Goal: Find specific page/section: Find specific page/section

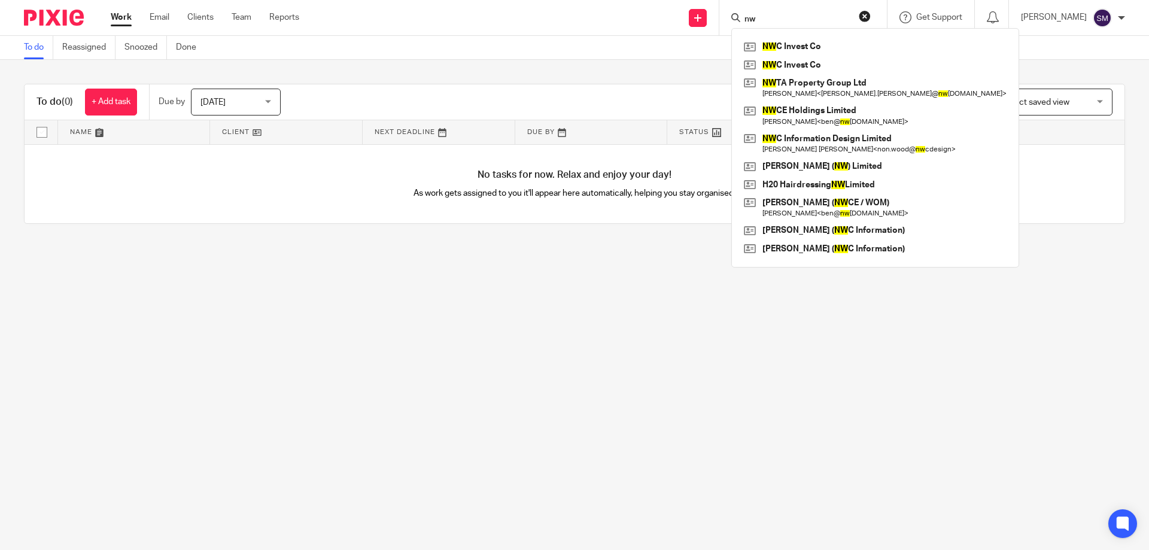
click at [834, 18] on input "nw" at bounding box center [797, 19] width 108 height 11
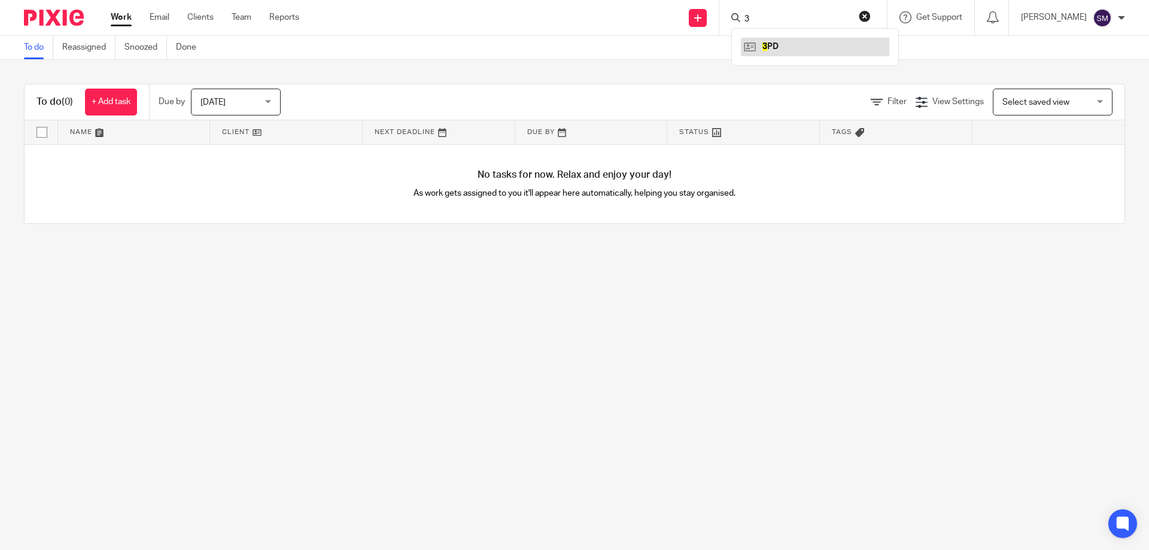
type input "3"
click at [819, 40] on link at bounding box center [815, 47] width 148 height 18
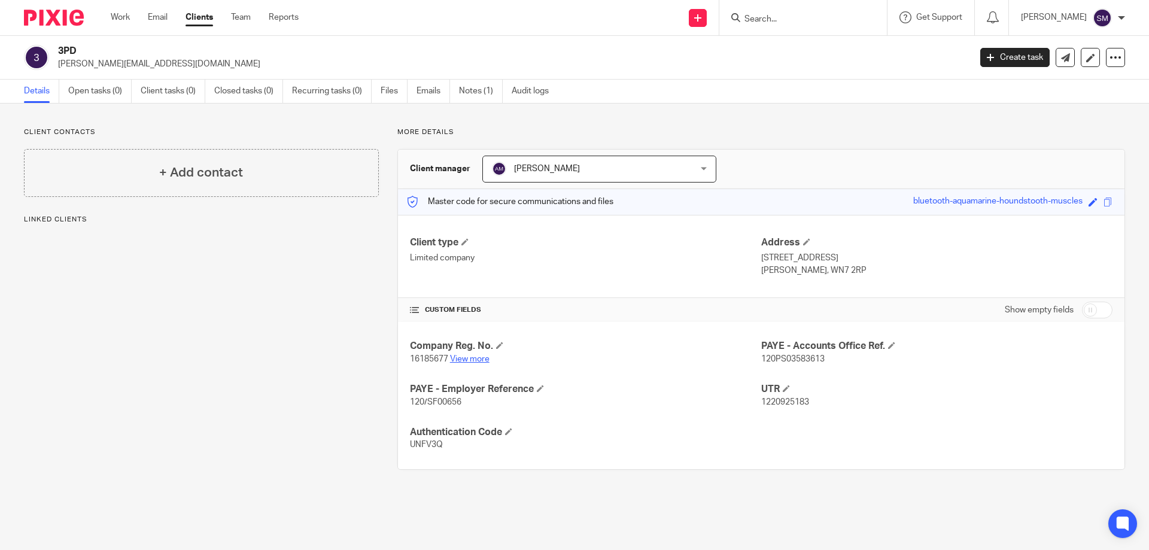
click at [465, 358] on link "View more" at bounding box center [470, 359] width 40 height 8
click at [768, 16] on input "Search" at bounding box center [797, 19] width 108 height 11
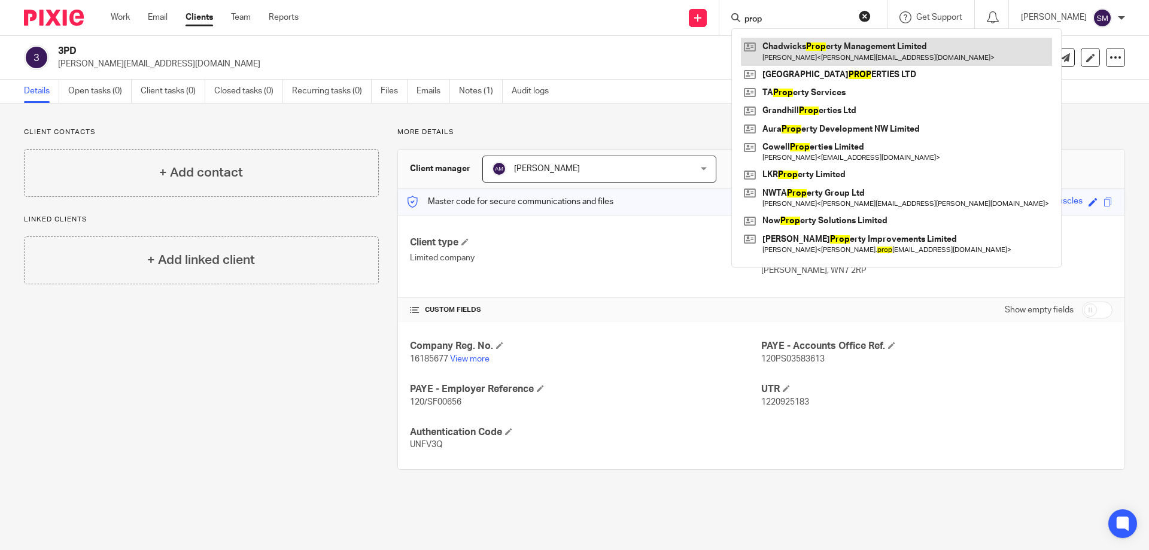
type input "prop"
click at [815, 48] on link at bounding box center [896, 52] width 311 height 28
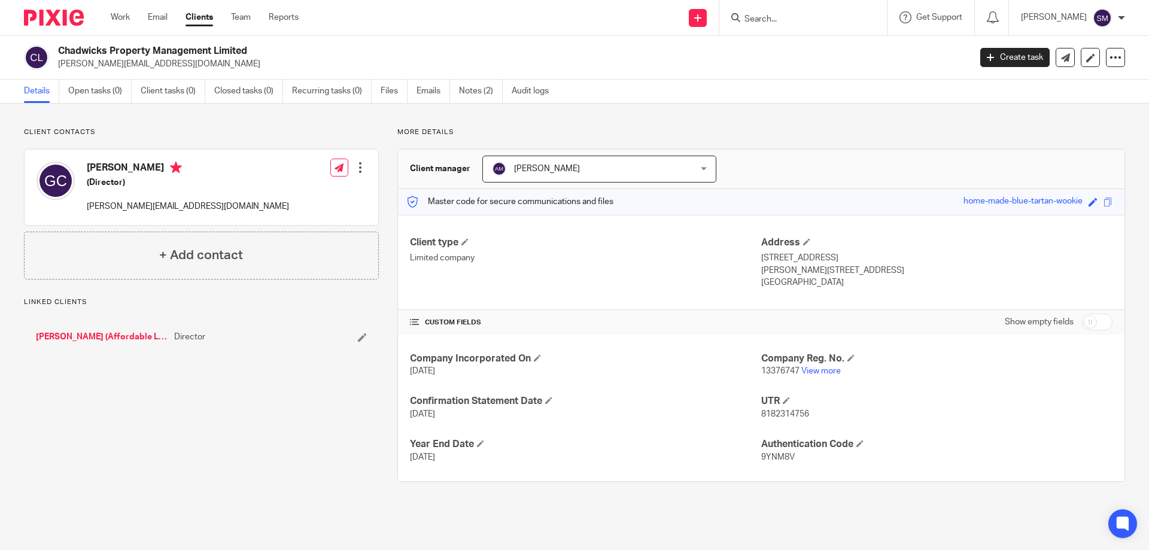
click at [82, 335] on link "[PERSON_NAME] (Affordable Leaflets)" at bounding box center [102, 337] width 132 height 12
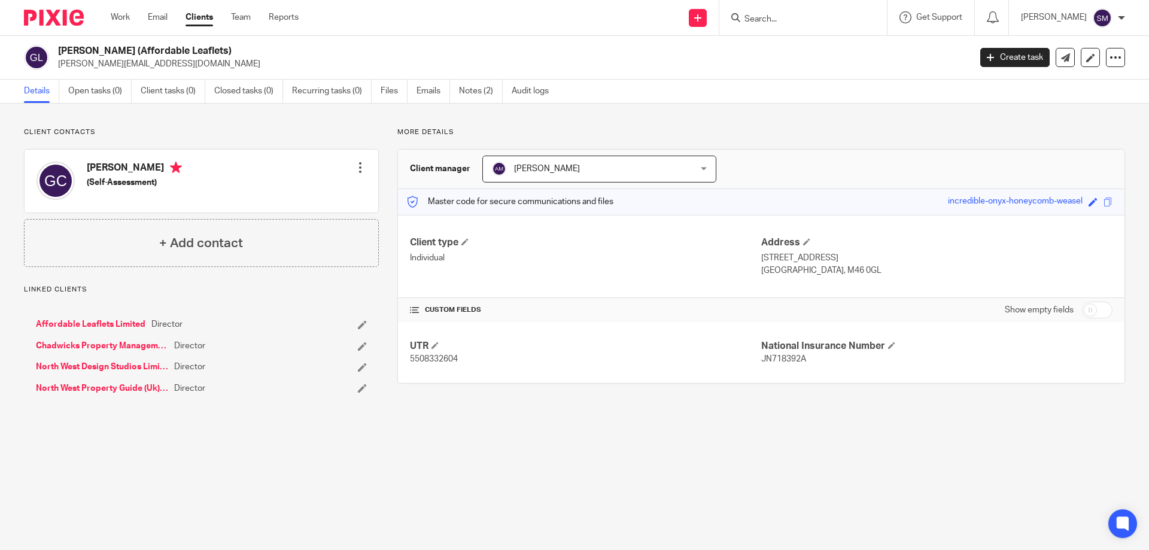
click at [107, 385] on link "North West Property Guide (Uk) Limited" at bounding box center [102, 388] width 132 height 12
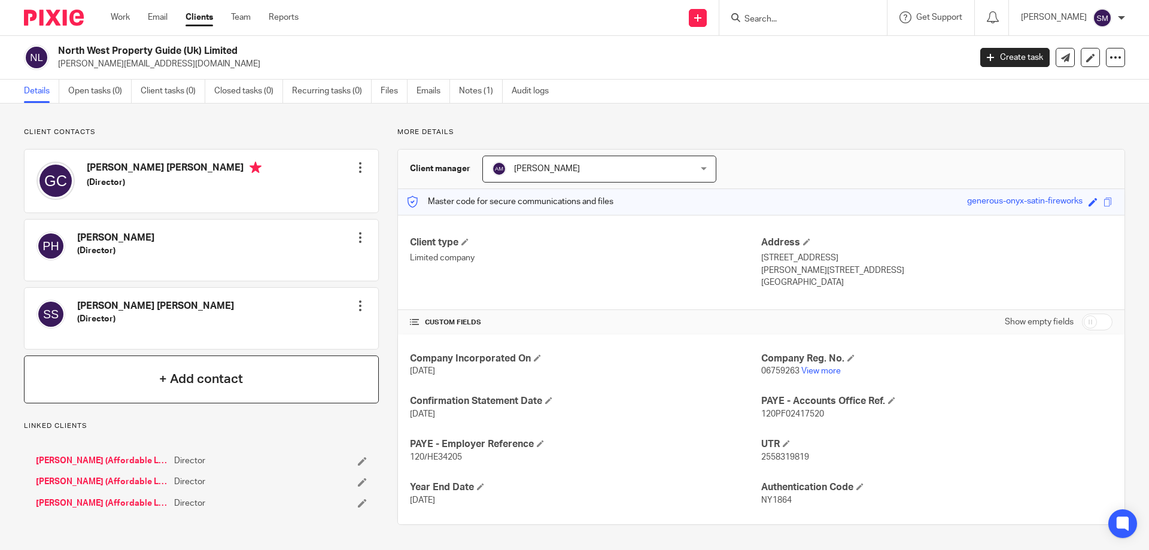
scroll to position [13, 0]
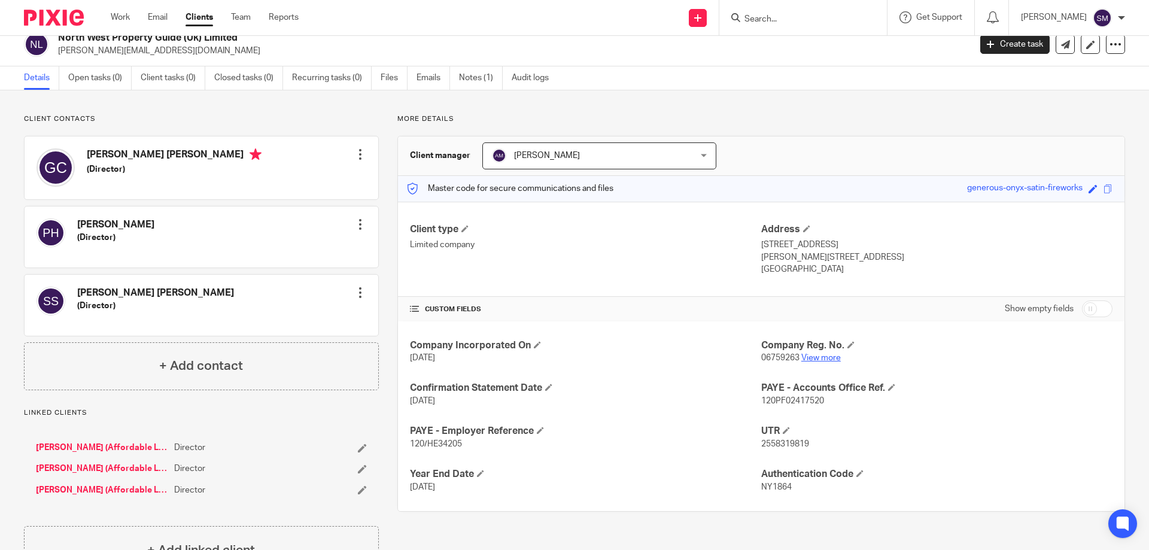
click at [809, 360] on link "View more" at bounding box center [821, 358] width 40 height 8
